Goal: Information Seeking & Learning: Learn about a topic

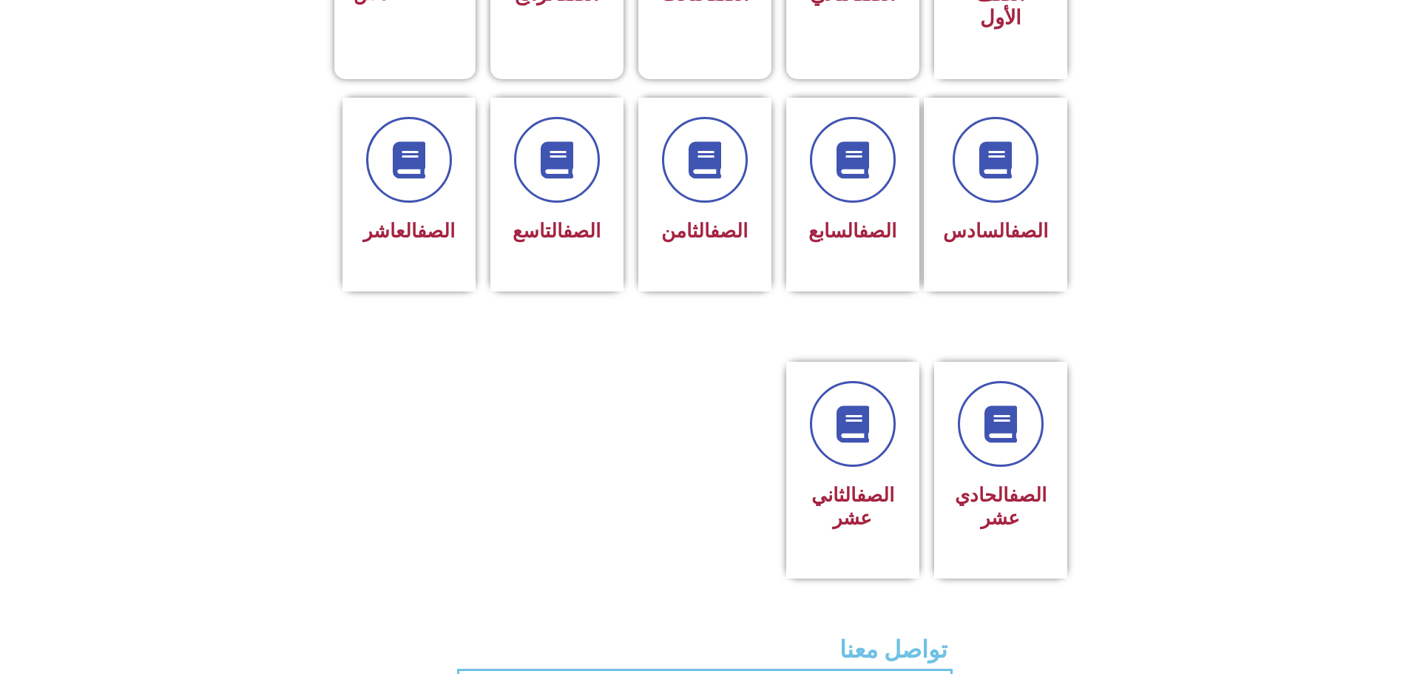
scroll to position [518, 0]
click at [834, 392] on link at bounding box center [852, 424] width 95 height 95
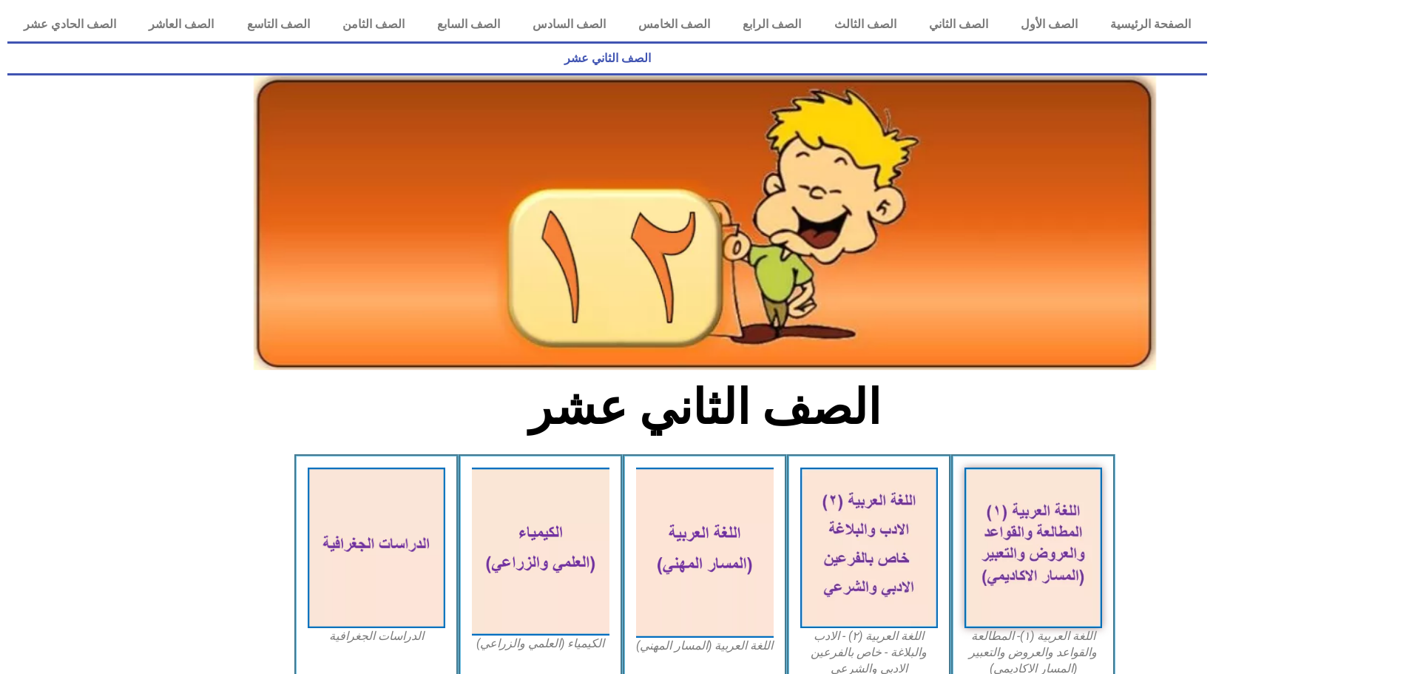
scroll to position [518, 0]
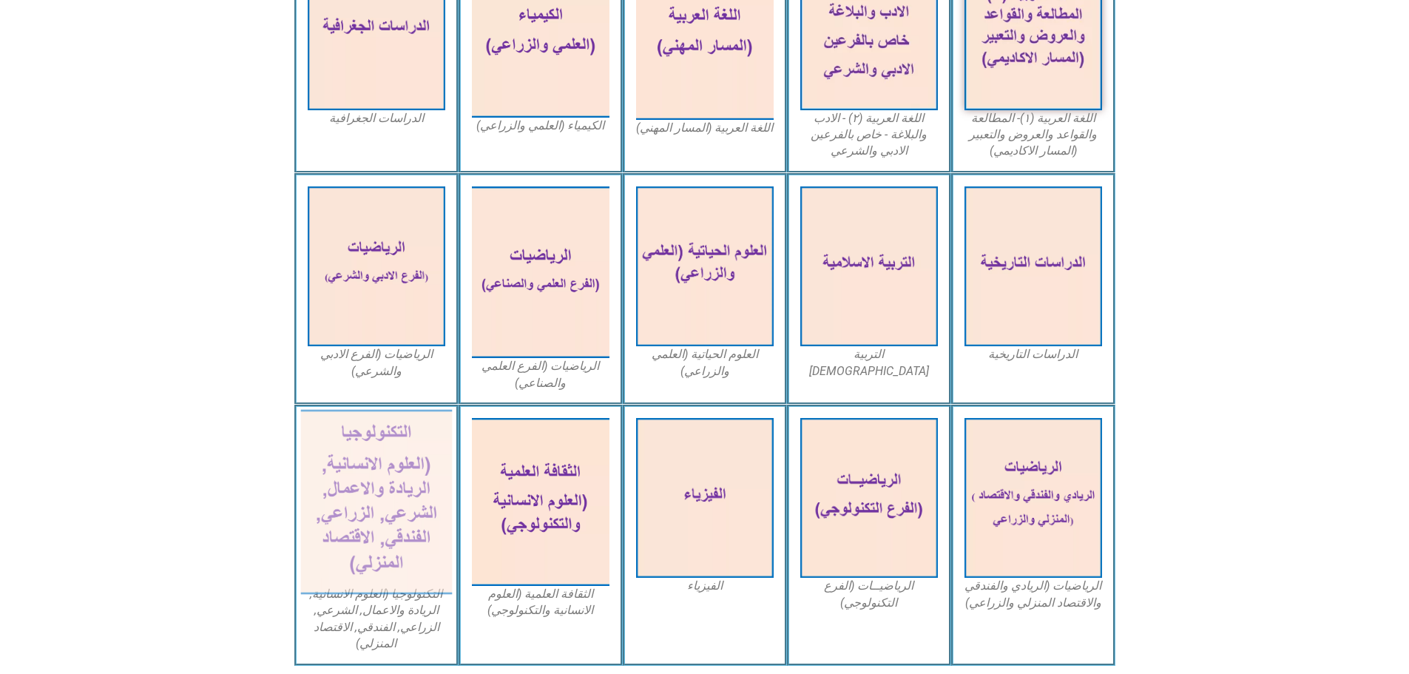
click at [424, 446] on img at bounding box center [376, 502] width 152 height 185
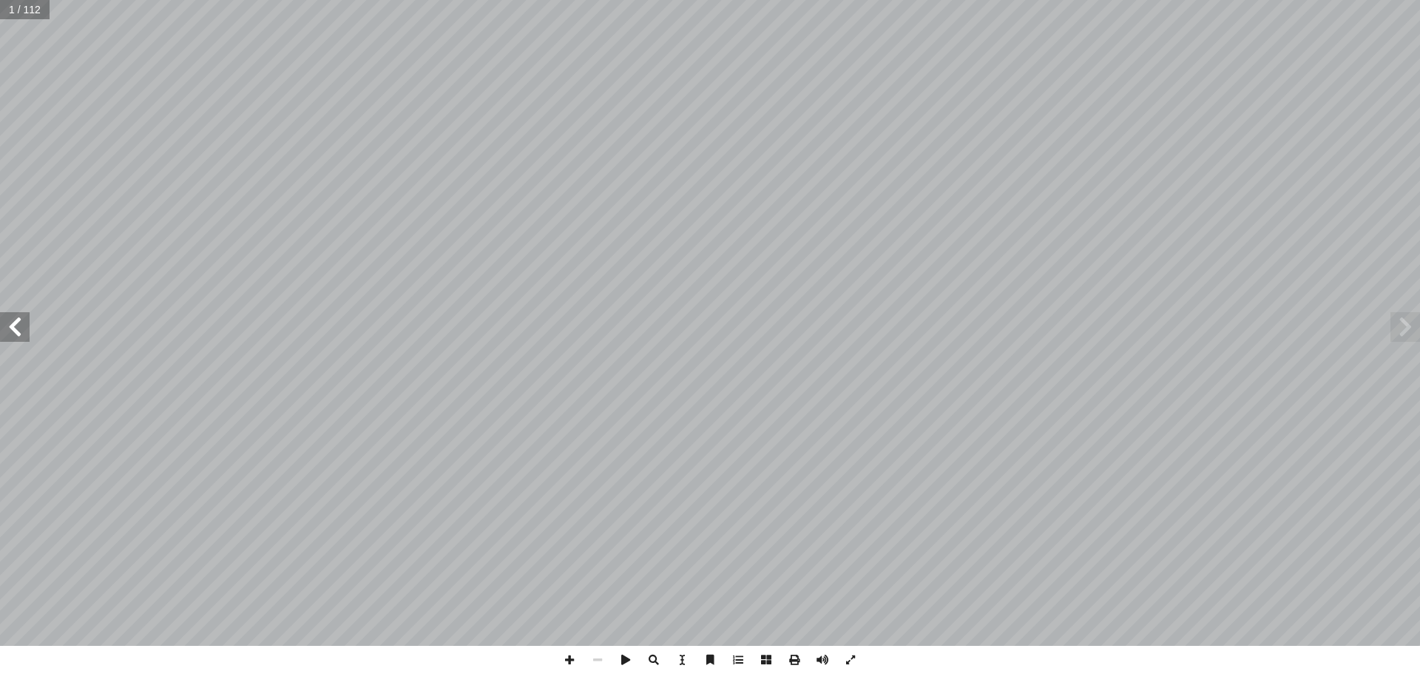
click at [15, 339] on span at bounding box center [15, 327] width 30 height 30
click at [14, 338] on span at bounding box center [15, 327] width 30 height 30
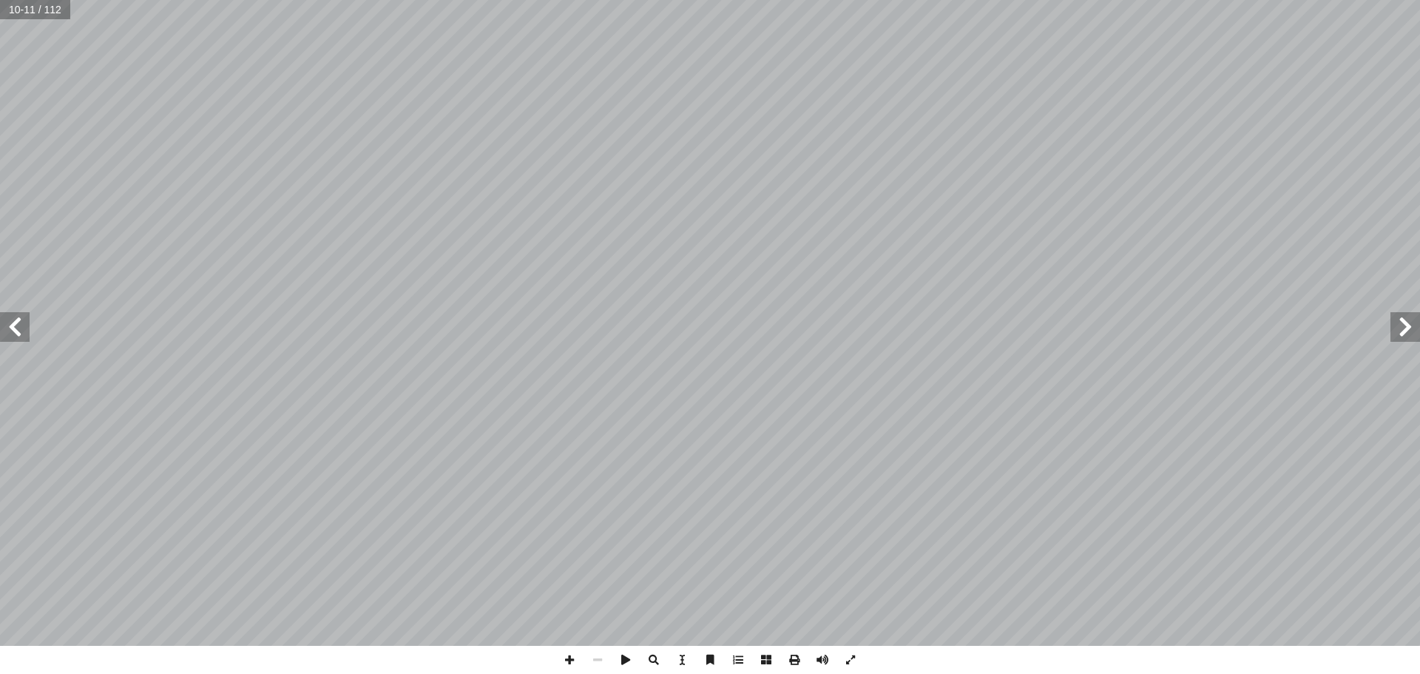
click at [14, 337] on span at bounding box center [15, 327] width 30 height 30
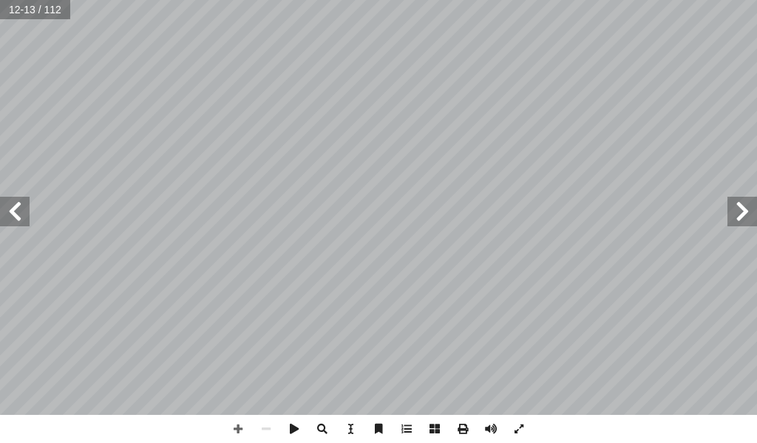
click at [24, 211] on span at bounding box center [15, 212] width 30 height 30
click at [24, 209] on span at bounding box center [15, 212] width 30 height 30
click at [665, 418] on div "12 الطلبة. سماء أ ا خلايا باقي لى إ ا ول أ ال� الطالب اسم خلية نسخ 5 العلوم. مب…" at bounding box center [378, 221] width 757 height 443
